Goal: Transaction & Acquisition: Purchase product/service

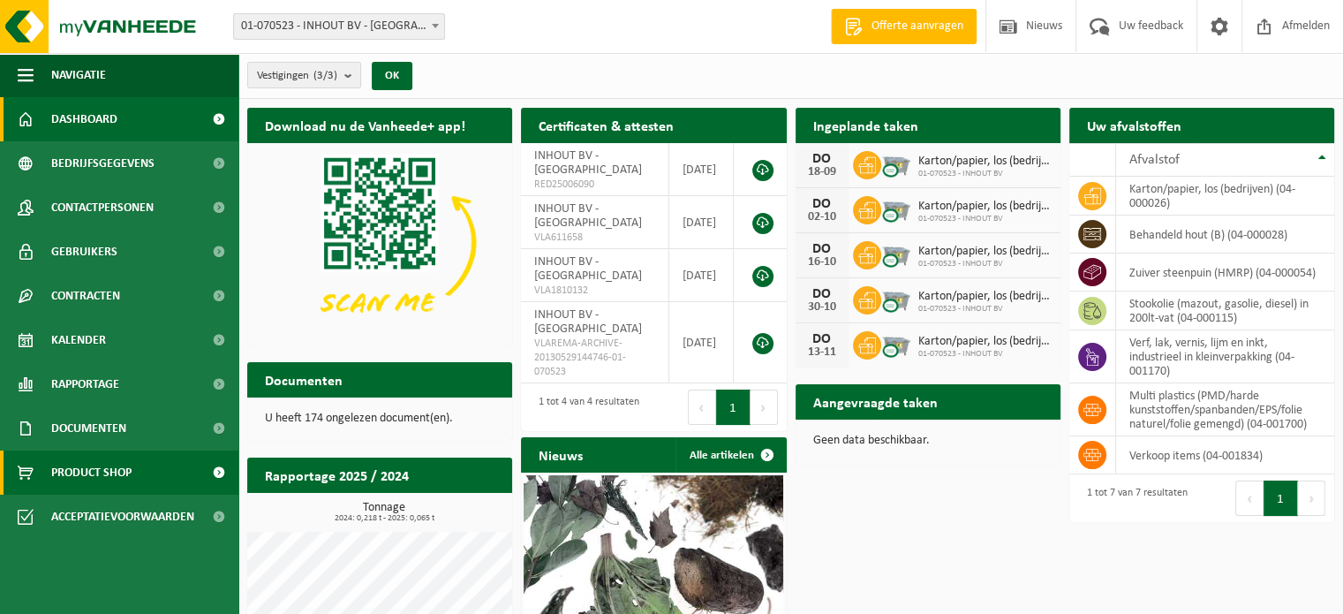
click at [123, 472] on span "Product Shop" at bounding box center [91, 472] width 80 height 44
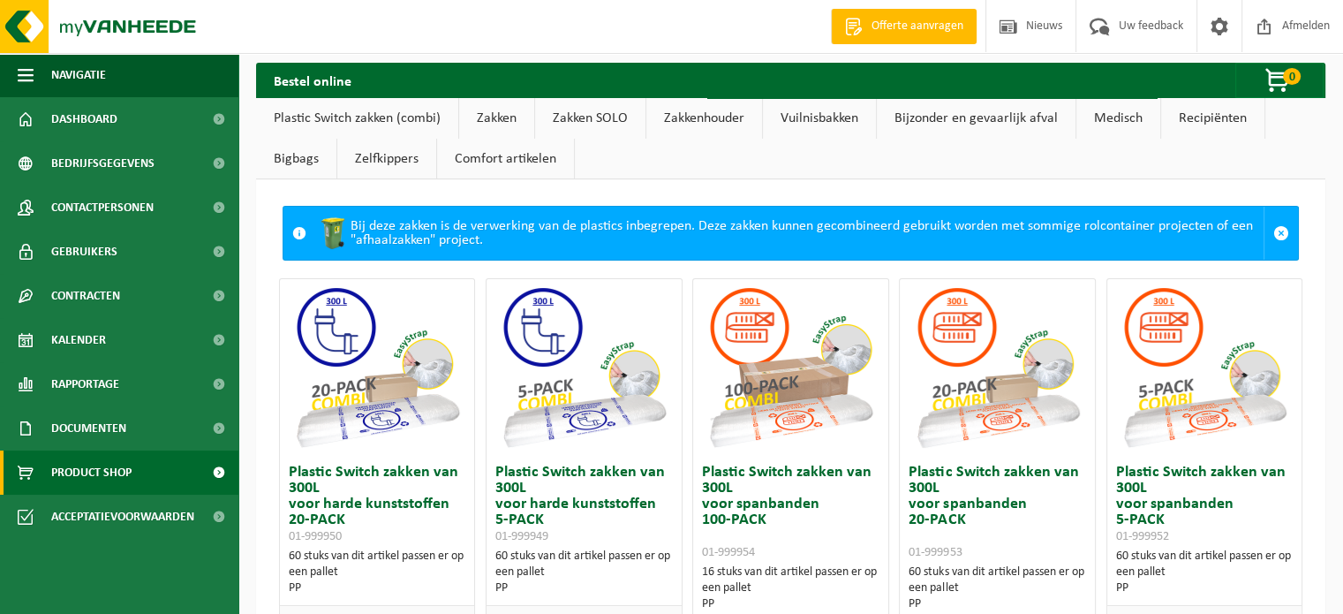
click at [501, 113] on link "Zakken" at bounding box center [496, 118] width 75 height 41
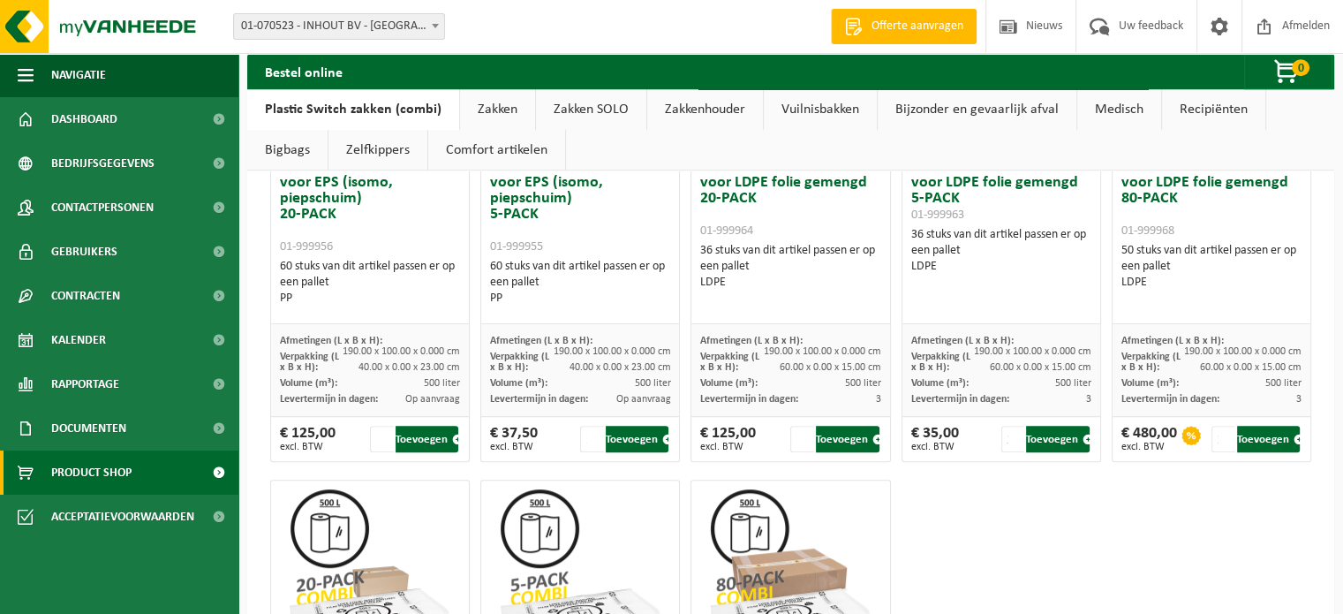
scroll to position [919, 0]
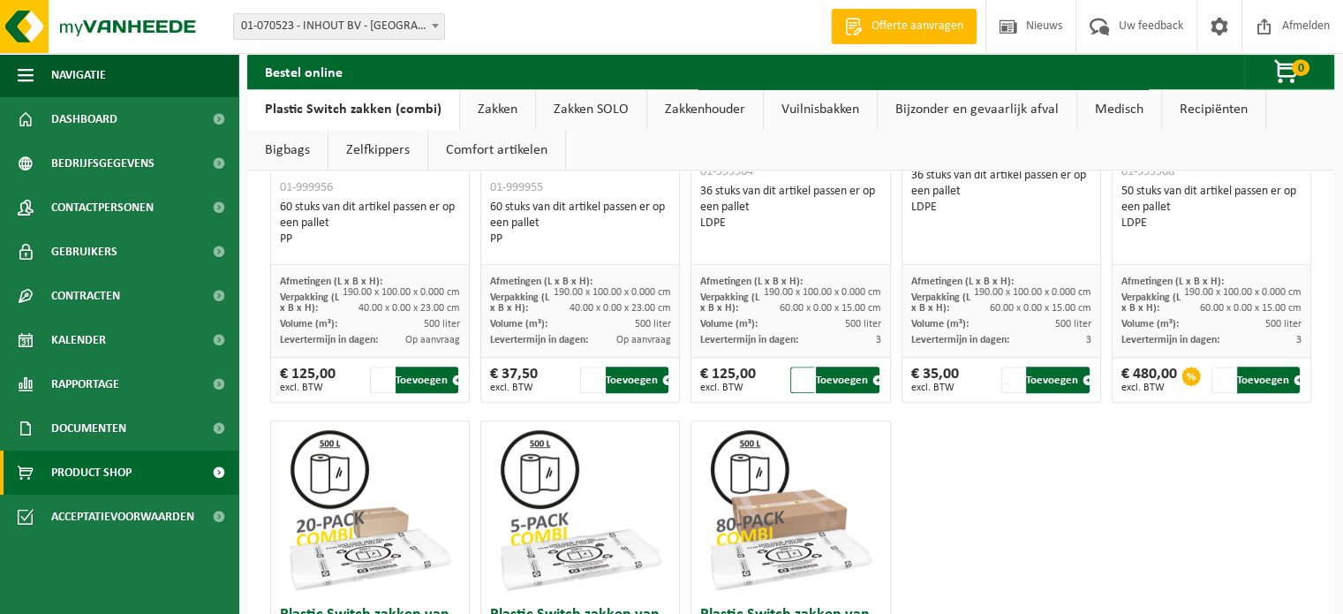
click at [797, 372] on input "2" at bounding box center [802, 379] width 24 height 26
type input "1"
click at [797, 384] on input "1" at bounding box center [802, 379] width 24 height 26
click at [797, 380] on input "1" at bounding box center [802, 379] width 24 height 26
click at [825, 383] on button "Toevoegen" at bounding box center [847, 379] width 63 height 26
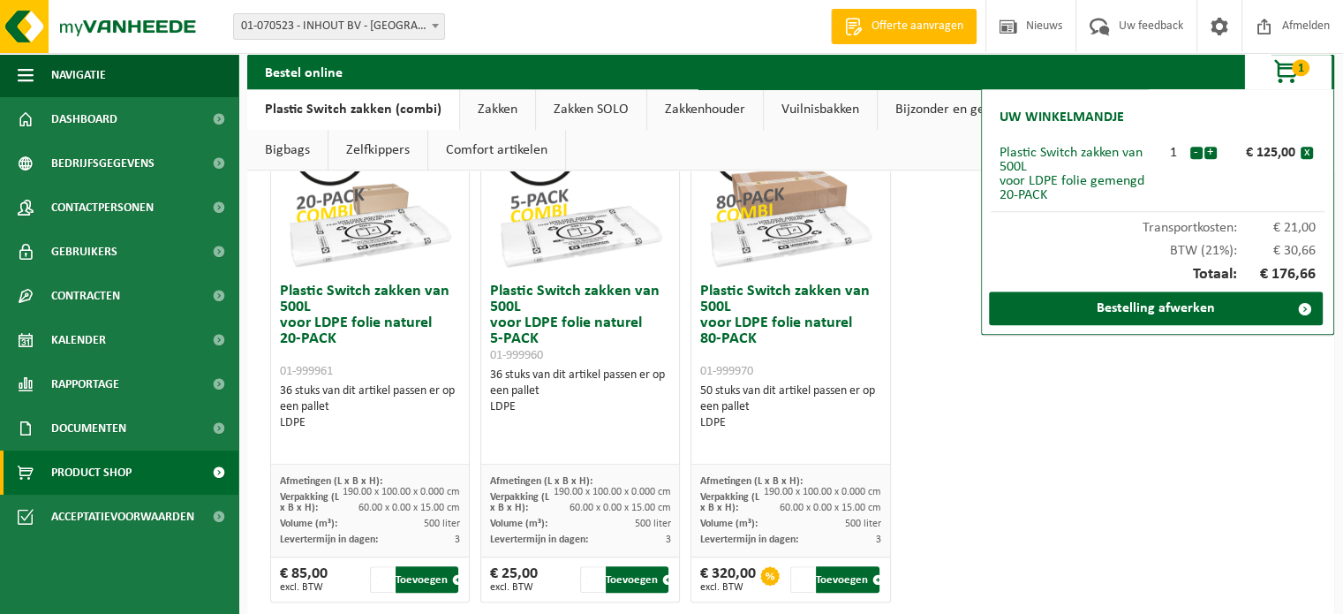
scroll to position [1272, 0]
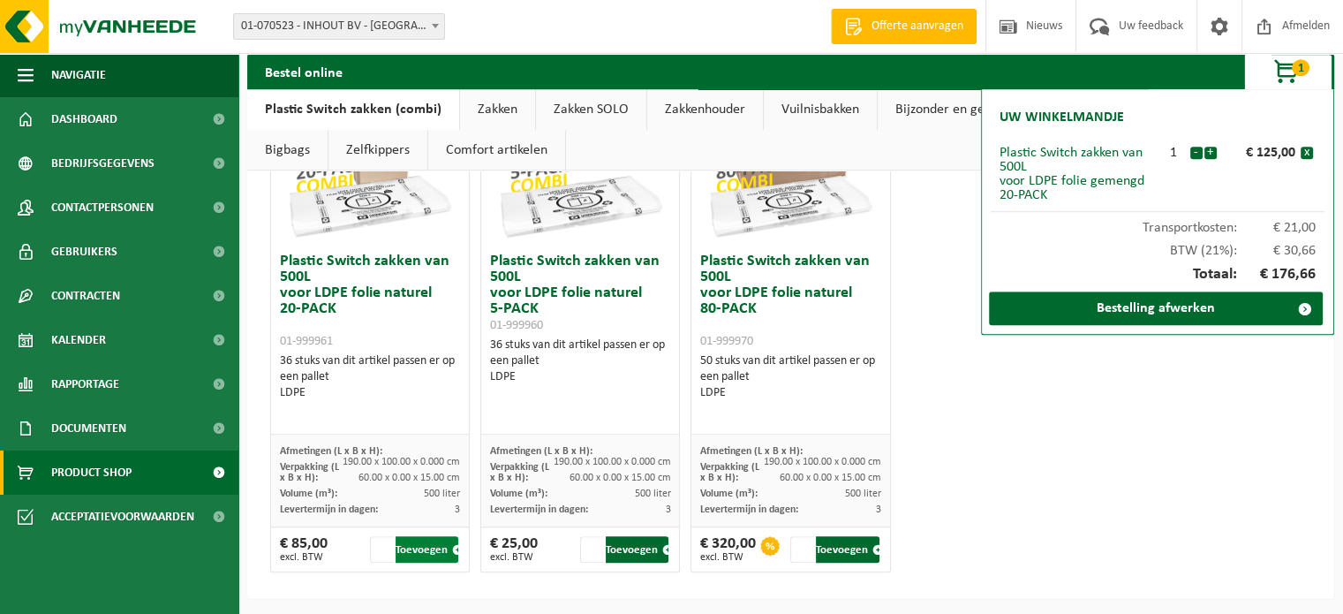
click at [416, 552] on button "Toevoegen" at bounding box center [426, 549] width 63 height 26
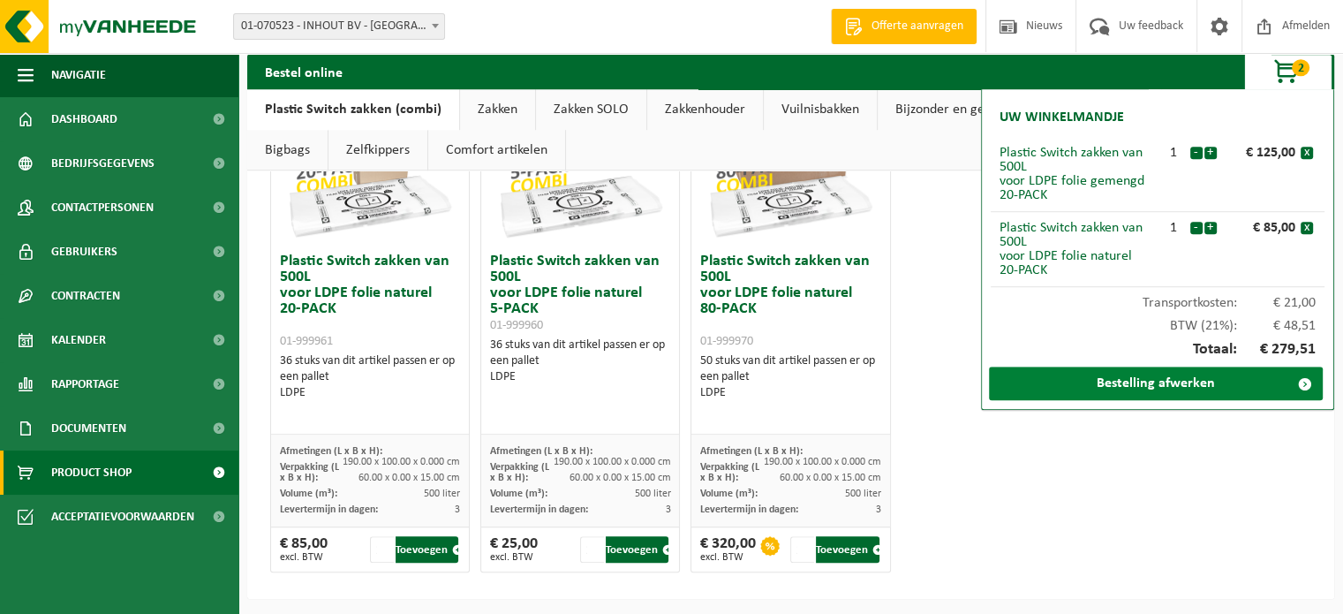
click at [1109, 388] on link "Bestelling afwerken" at bounding box center [1156, 383] width 334 height 34
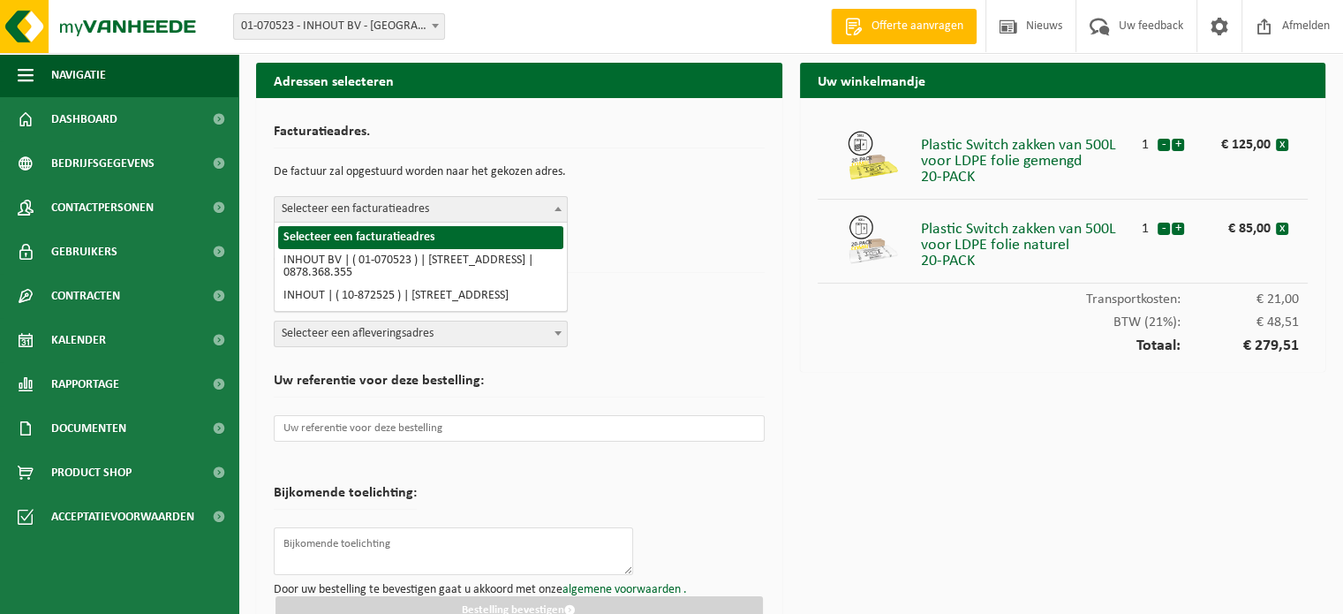
click at [549, 207] on span at bounding box center [558, 208] width 18 height 23
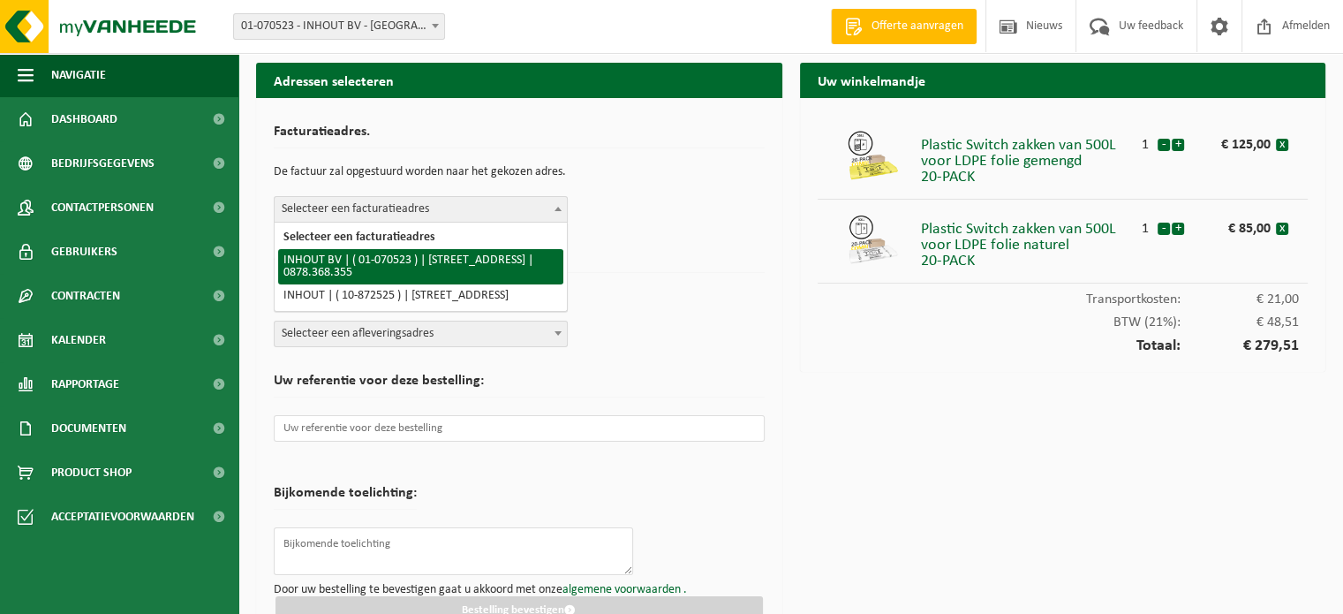
select select "469"
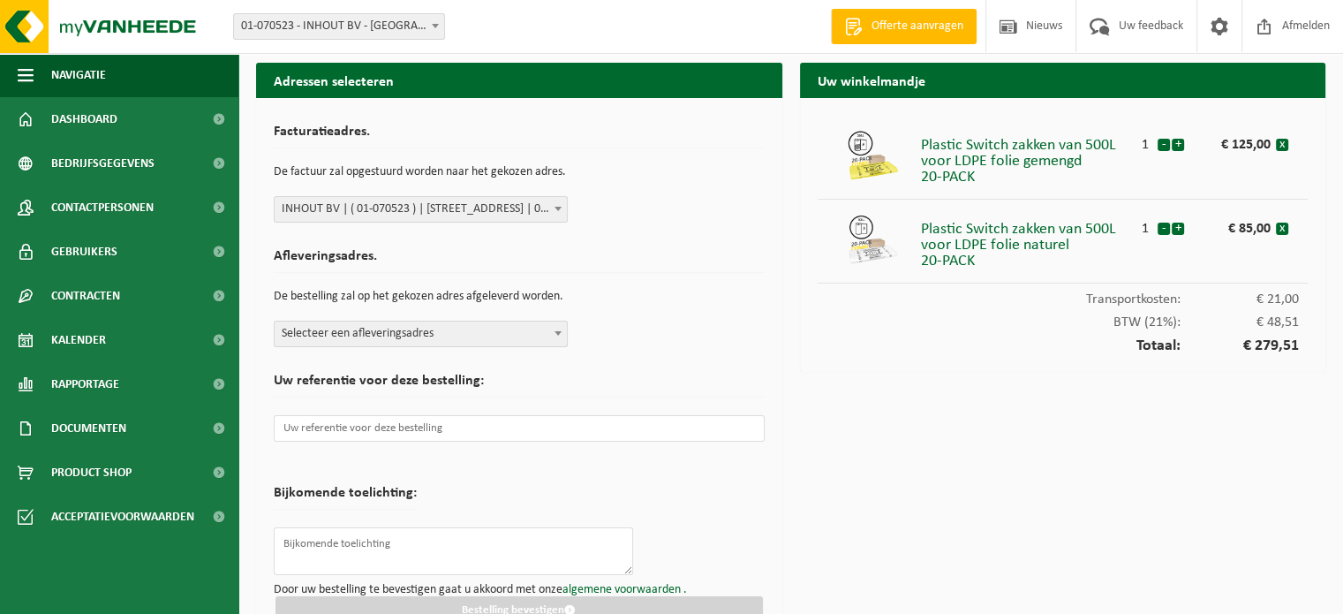
click at [464, 332] on span "Selecteer een afleveringsadres" at bounding box center [421, 333] width 292 height 25
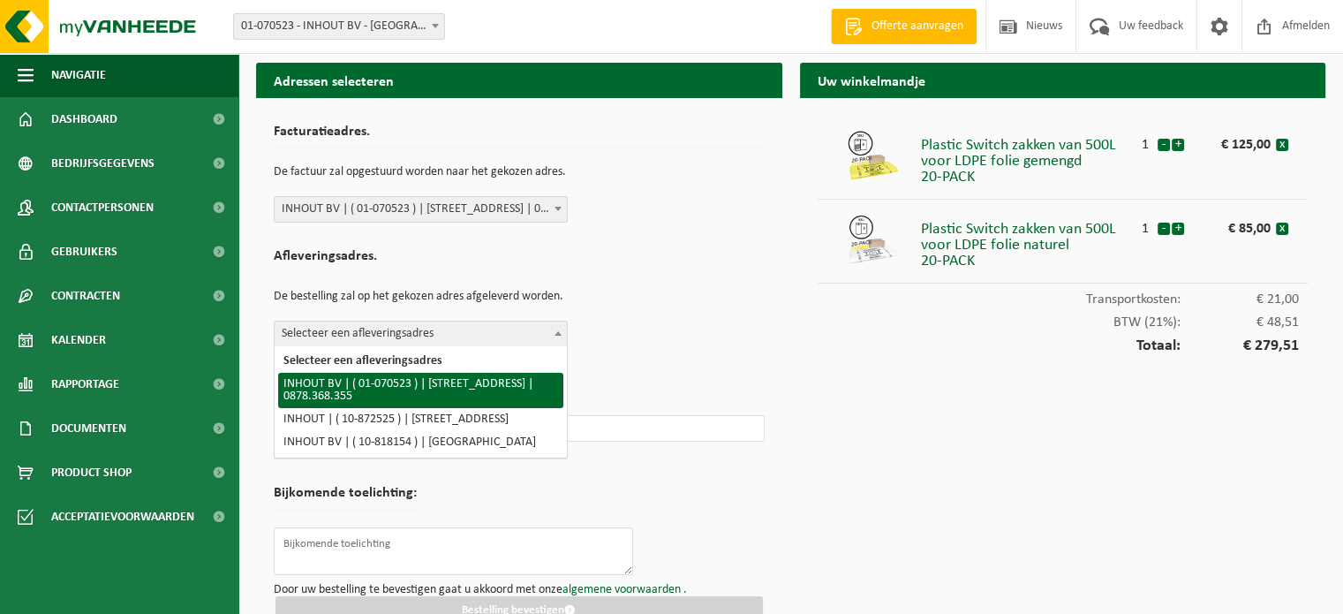
select select "469"
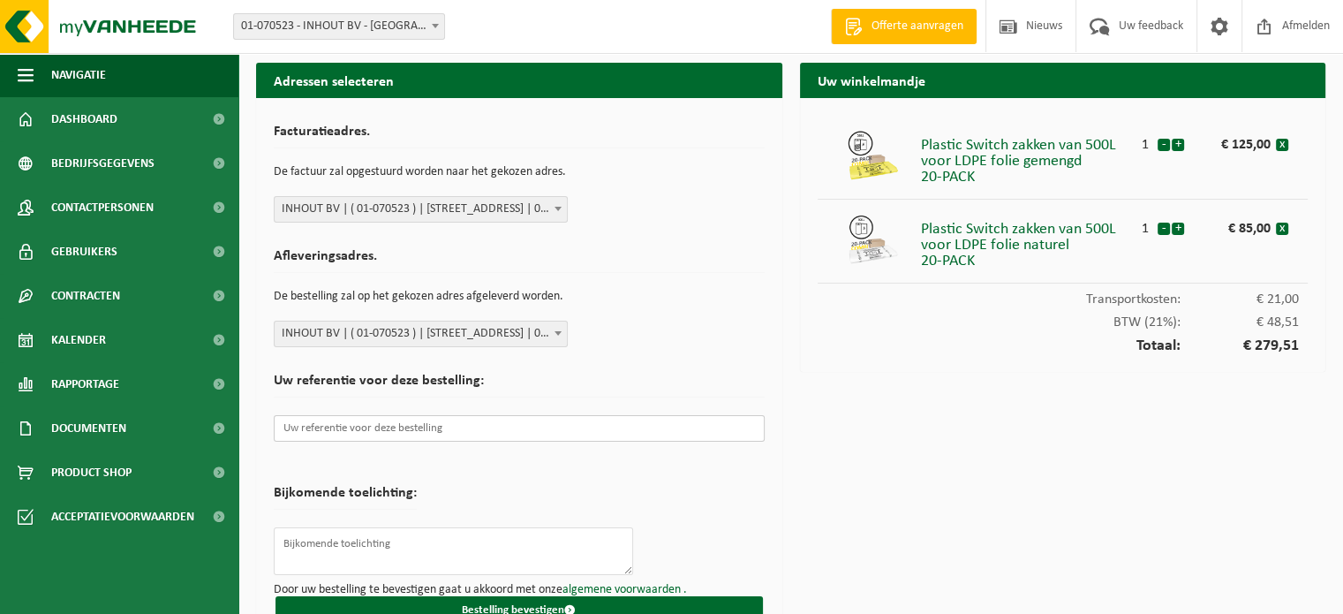
click at [448, 423] on input "text" at bounding box center [519, 428] width 491 height 26
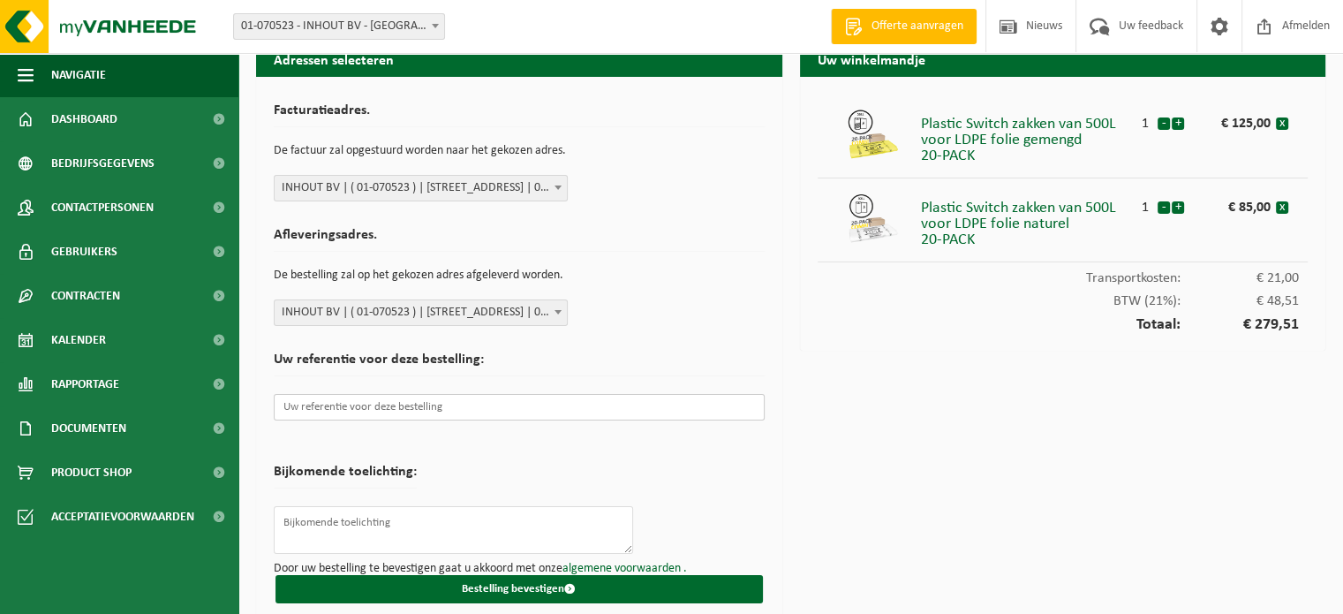
scroll to position [34, 0]
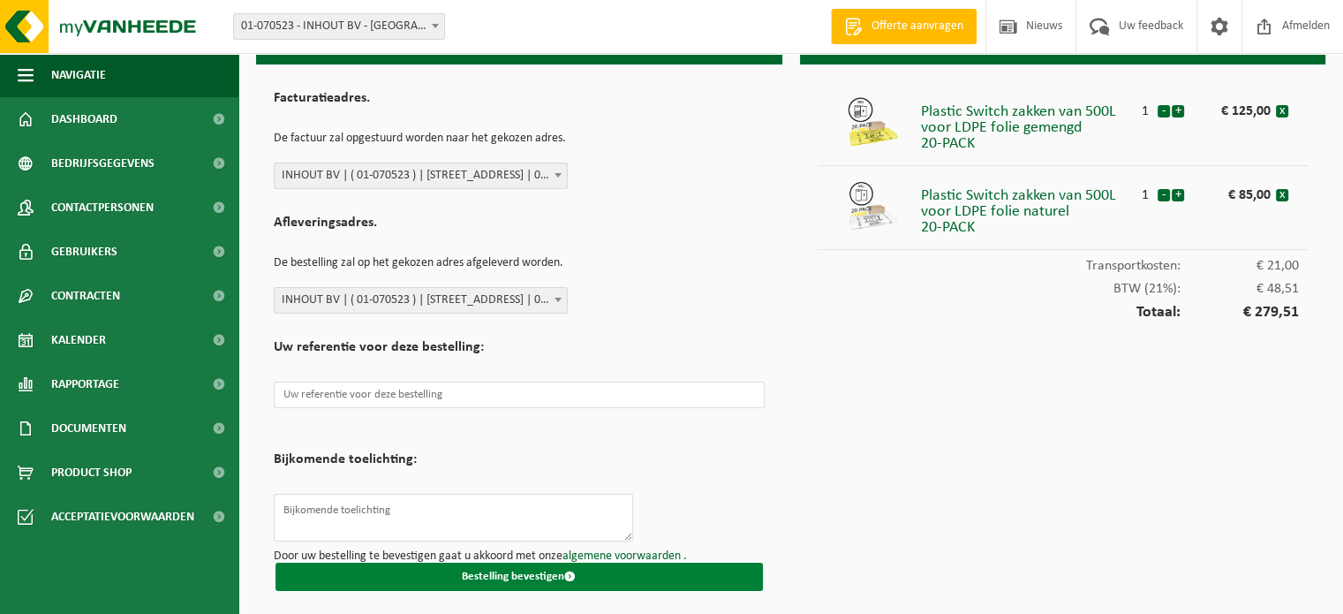
click at [505, 575] on button "Bestelling bevestigen" at bounding box center [518, 576] width 487 height 28
